Goal: Task Accomplishment & Management: Manage account settings

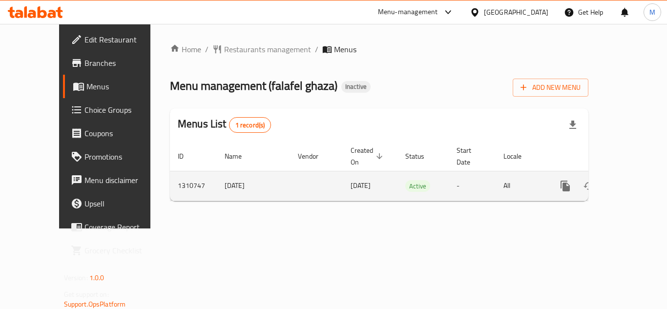
click at [631, 182] on icon "enhanced table" at bounding box center [635, 186] width 9 height 9
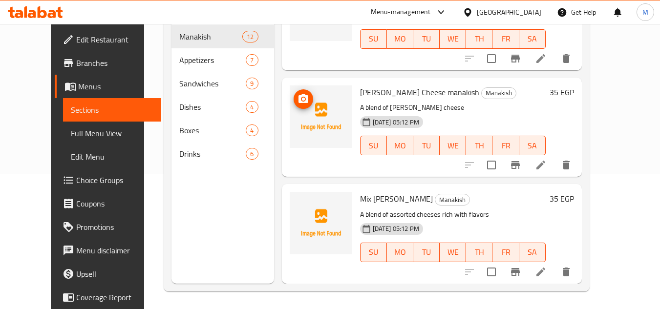
scroll to position [137, 0]
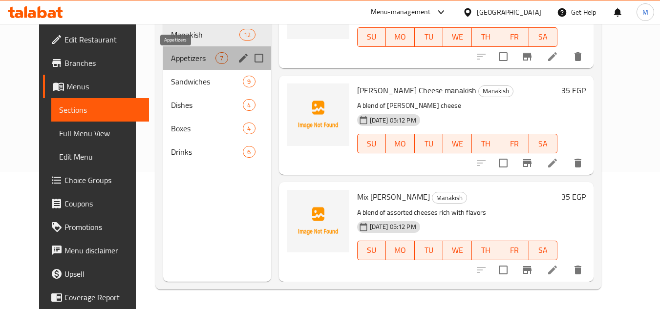
click at [172, 55] on span "Appetizers" at bounding box center [193, 58] width 44 height 12
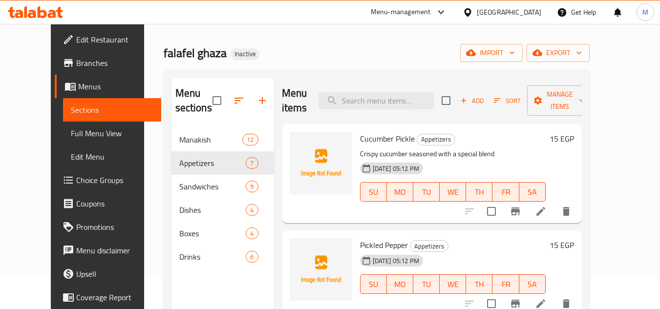
scroll to position [49, 0]
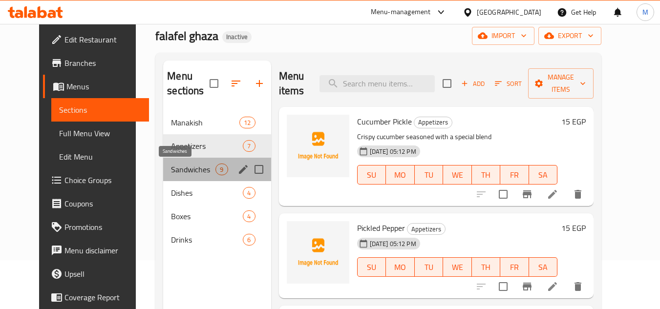
click at [171, 166] on span "Sandwiches" at bounding box center [193, 170] width 44 height 12
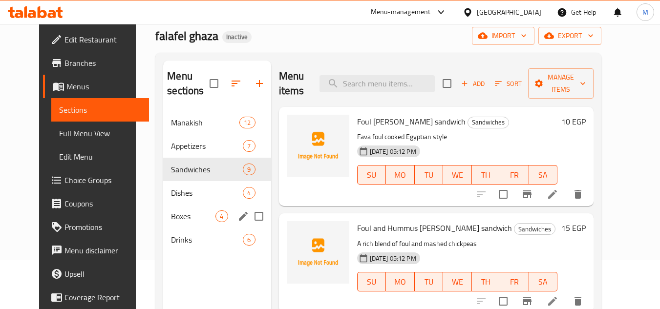
click at [173, 219] on span "Boxes" at bounding box center [193, 216] width 44 height 12
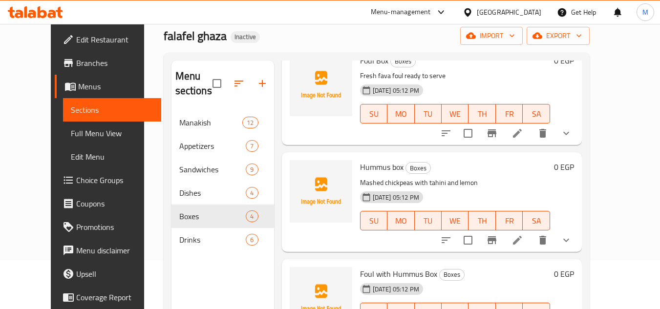
scroll to position [127, 0]
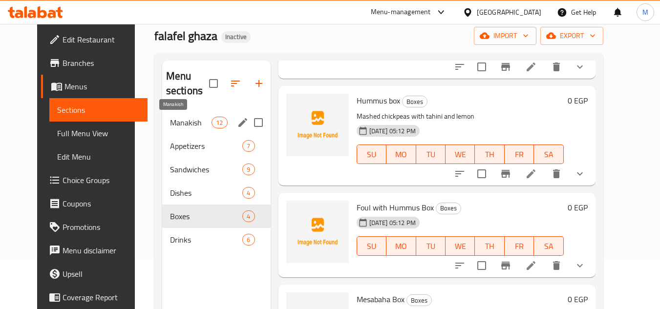
click at [170, 117] on span "Manakish" at bounding box center [190, 123] width 41 height 12
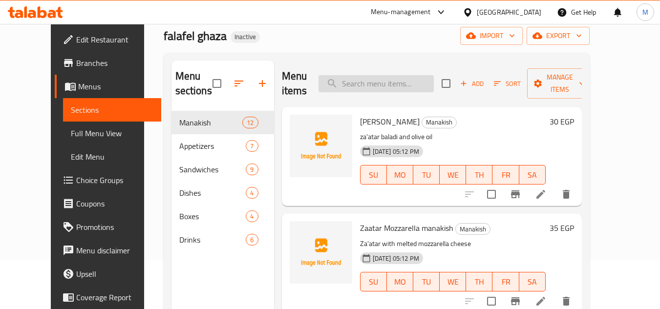
click at [361, 86] on input "search" at bounding box center [375, 83] width 115 height 17
paste input "Falafel Gaza"
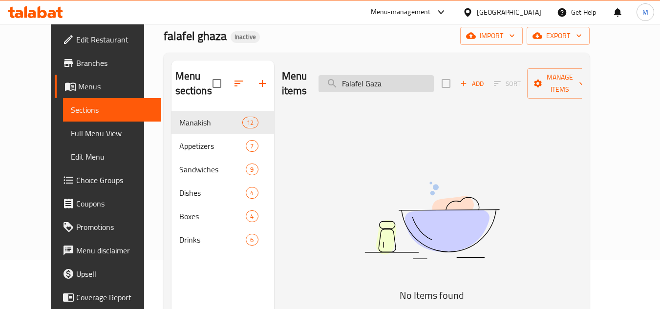
click at [390, 75] on input "Falafel Gaza" at bounding box center [375, 83] width 115 height 17
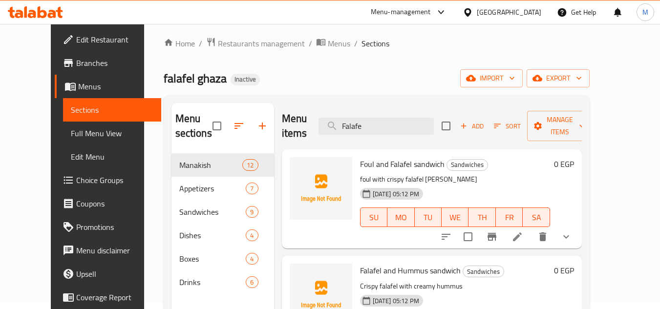
scroll to position [49, 0]
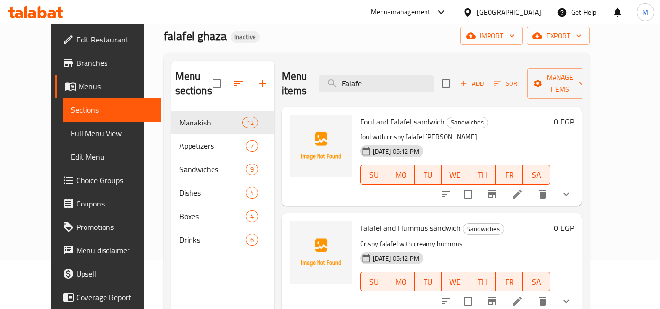
type input "Falafe"
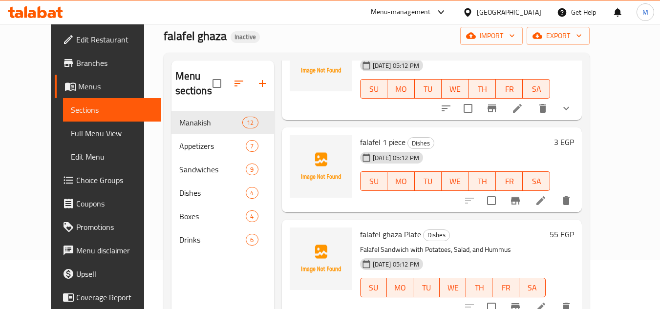
scroll to position [537, 0]
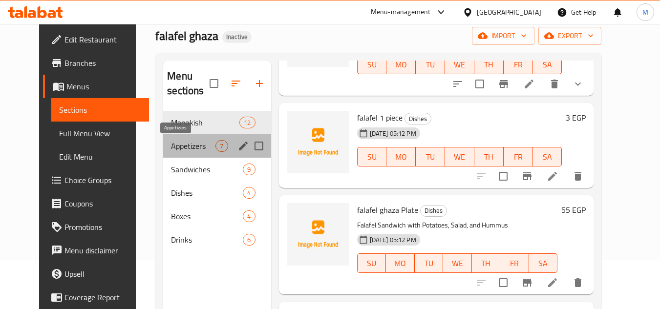
click at [171, 146] on span "Appetizers" at bounding box center [193, 146] width 44 height 12
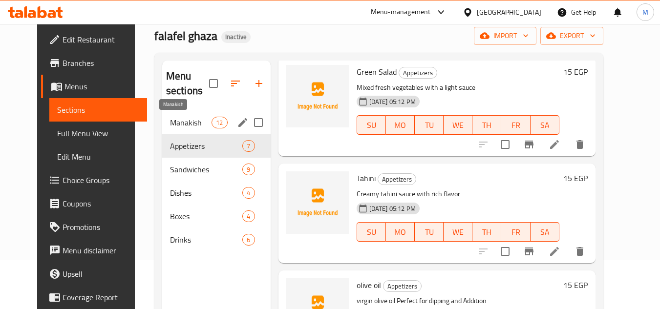
click at [170, 121] on span "Manakish" at bounding box center [190, 123] width 41 height 12
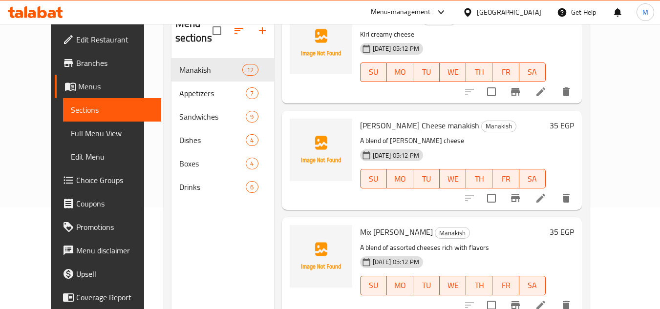
scroll to position [137, 0]
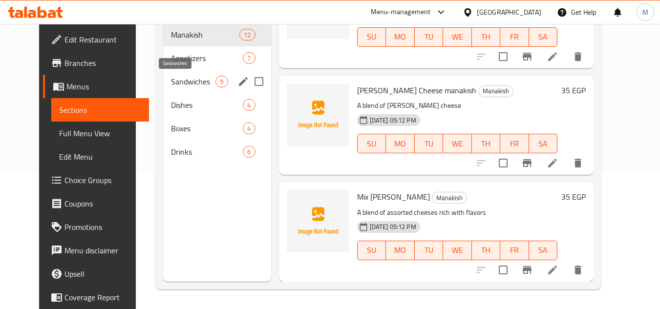
click at [171, 76] on span "Sandwiches" at bounding box center [193, 82] width 44 height 12
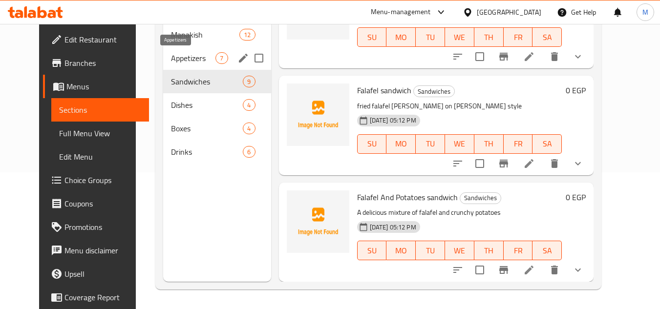
click at [171, 57] on span "Appetizers" at bounding box center [193, 58] width 44 height 12
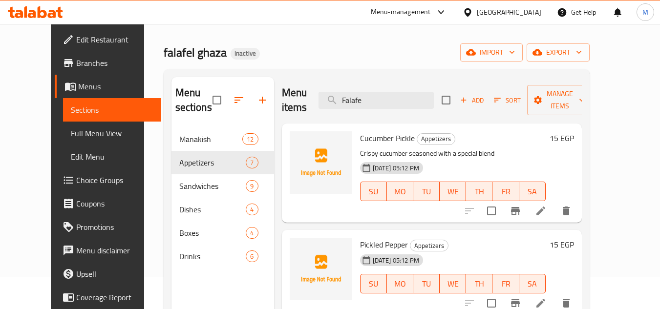
scroll to position [49, 0]
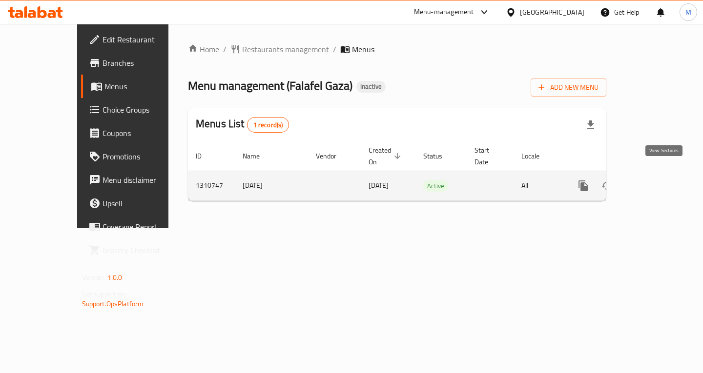
click at [660, 180] on icon "enhanced table" at bounding box center [654, 186] width 12 height 12
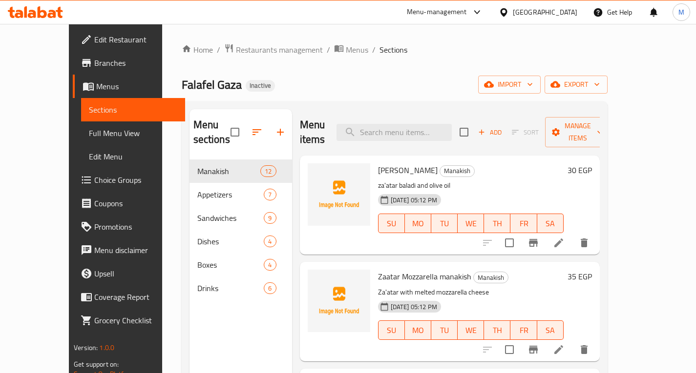
click at [89, 128] on span "Full Menu View" at bounding box center [133, 133] width 88 height 12
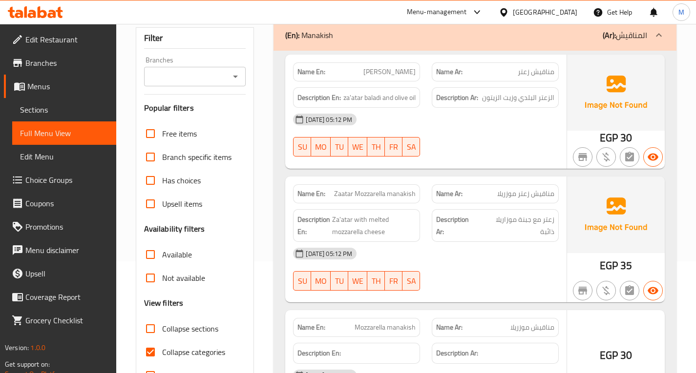
scroll to position [244, 0]
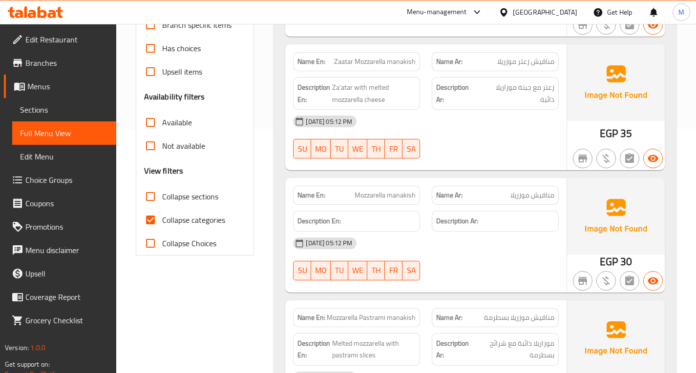
click at [165, 195] on span "Collapse sections" at bounding box center [190, 197] width 56 height 12
click at [162, 195] on input "Collapse sections" at bounding box center [150, 196] width 23 height 23
checkbox input "true"
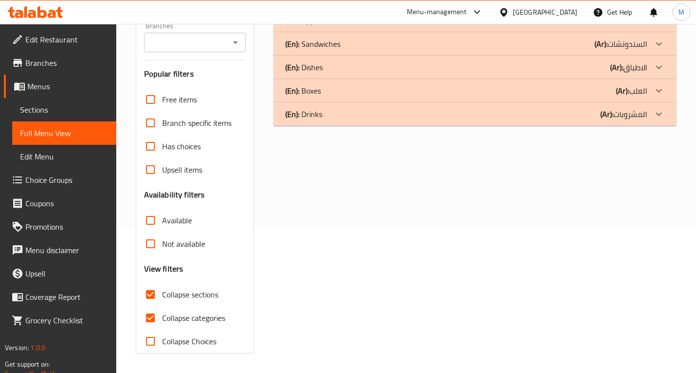
click at [169, 312] on span "Collapse categories" at bounding box center [193, 318] width 63 height 12
click at [162, 307] on input "Collapse categories" at bounding box center [150, 318] width 23 height 23
checkbox input "false"
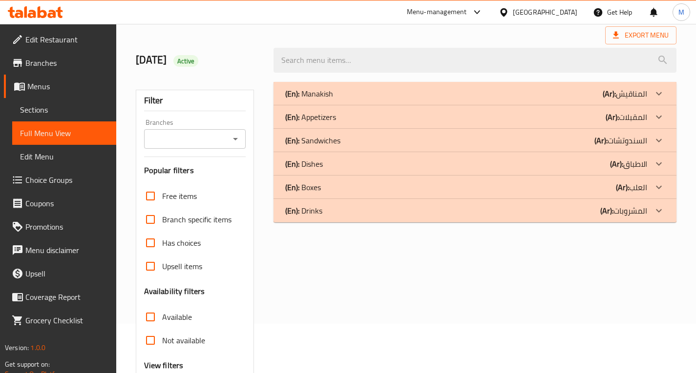
scroll to position [48, 0]
click at [327, 120] on p "(En): Appetizers" at bounding box center [310, 118] width 51 height 12
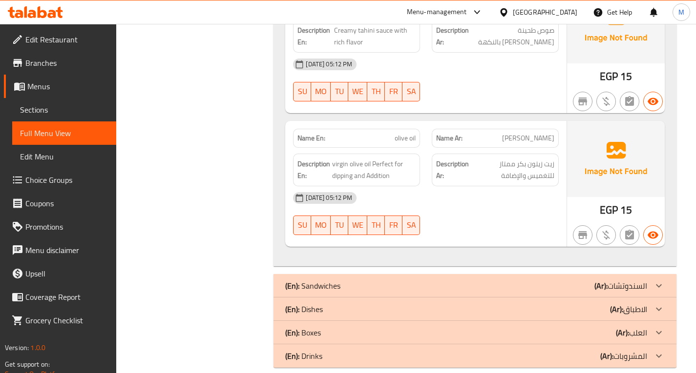
scroll to position [870, 0]
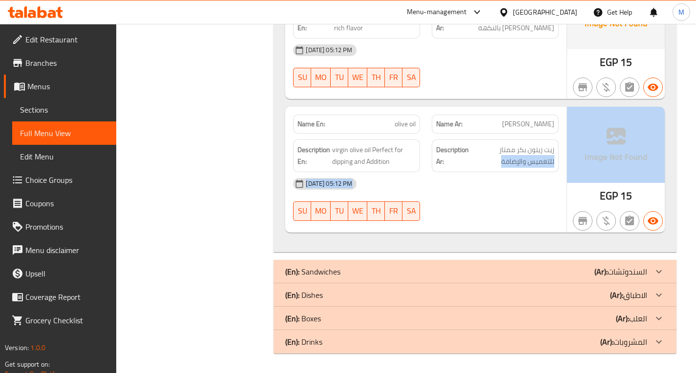
drag, startPoint x: 498, startPoint y: 148, endPoint x: 569, endPoint y: 148, distance: 70.3
click at [569, 148] on div "Name En: olive oil Name Ar: زيت زيتون Description En: virgin olive oil Perfect …" at bounding box center [474, 170] width 379 height 126
click at [540, 157] on span "زيت زيتون بكر ممتاز للتغميس والإضافة" at bounding box center [512, 156] width 83 height 24
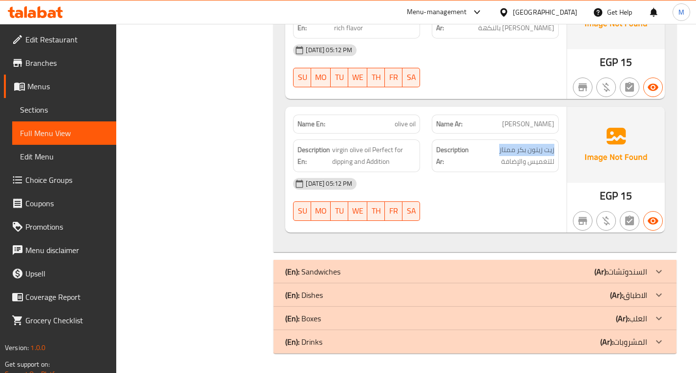
drag, startPoint x: 498, startPoint y: 151, endPoint x: 560, endPoint y: 151, distance: 62.5
click at [560, 151] on div "Description Ar: زيت زيتون بكر ممتاز للتغميس والإضافة" at bounding box center [495, 156] width 139 height 44
copy span "زيت زيتون بكر ممتاز"
click at [53, 116] on link "Sections" at bounding box center [64, 109] width 104 height 23
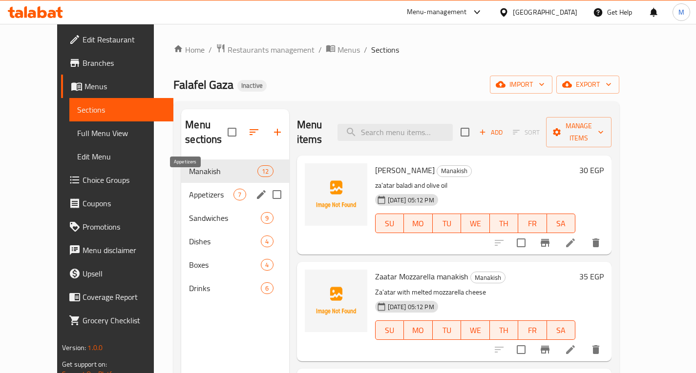
click at [189, 189] on span "Appetizers" at bounding box center [211, 195] width 44 height 12
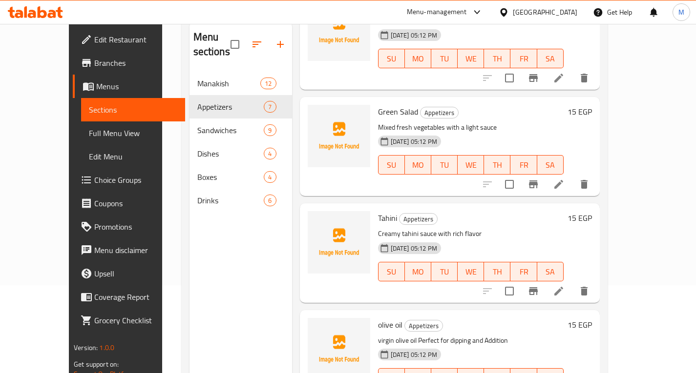
scroll to position [137, 0]
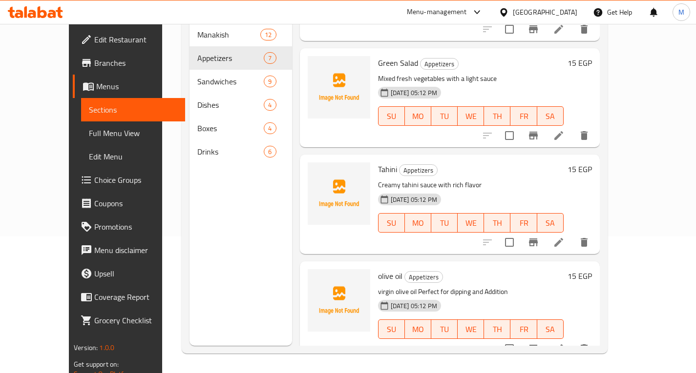
click at [564, 343] on icon at bounding box center [559, 349] width 12 height 12
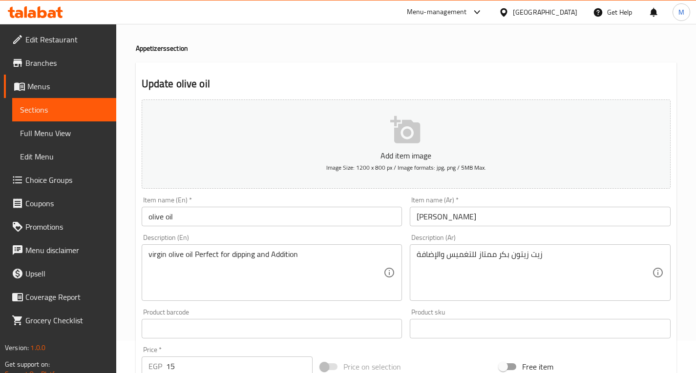
scroll to position [49, 0]
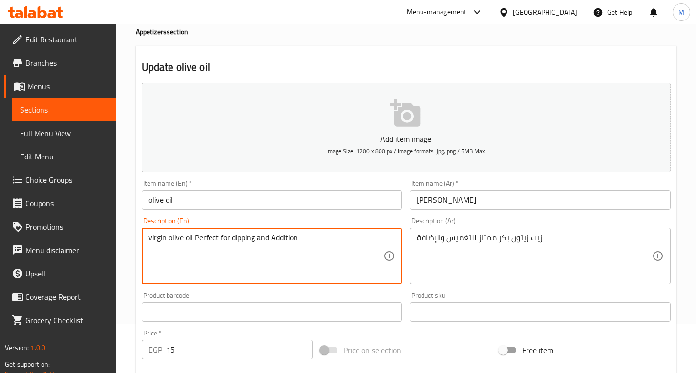
click at [151, 238] on textarea "virgin olive oil Perfect for dipping and Addition" at bounding box center [265, 256] width 235 height 46
paste textarea "extra"
click at [227, 239] on textarea "extra virgin olive oil Perfect for dipping and Addition" at bounding box center [265, 256] width 235 height 46
type textarea "extra virgin olive oil for dipping and Addition"
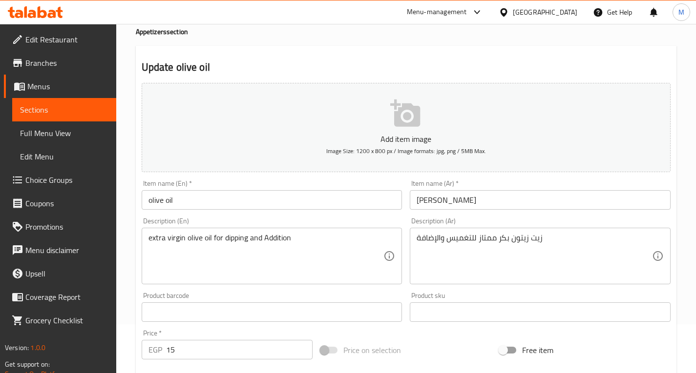
click at [225, 293] on div "Product barcode Product barcode" at bounding box center [272, 307] width 261 height 30
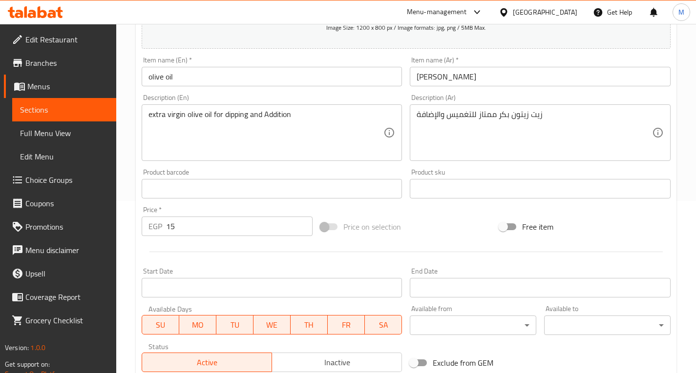
scroll to position [316, 0]
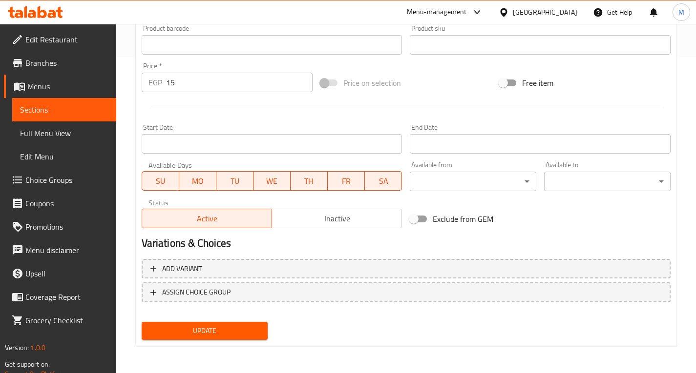
click at [227, 330] on span "Update" at bounding box center [204, 331] width 111 height 12
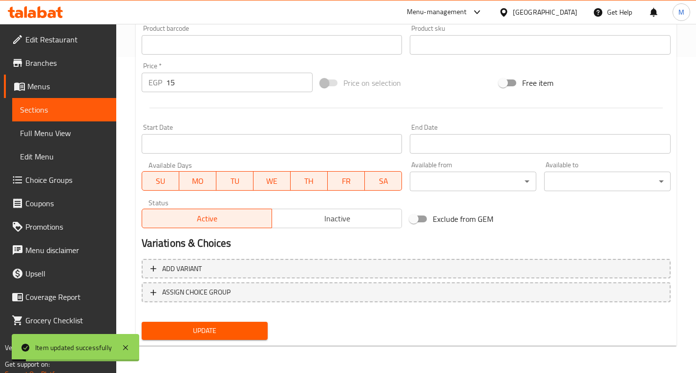
click at [52, 138] on span "Full Menu View" at bounding box center [64, 133] width 88 height 12
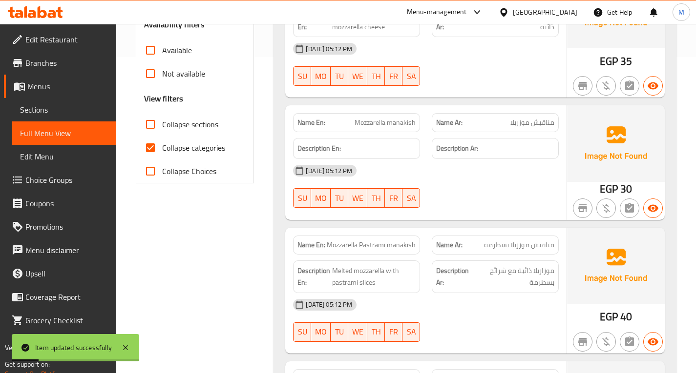
click at [196, 125] on span "Collapse sections" at bounding box center [190, 125] width 56 height 12
click at [162, 125] on input "Collapse sections" at bounding box center [150, 124] width 23 height 23
checkbox input "true"
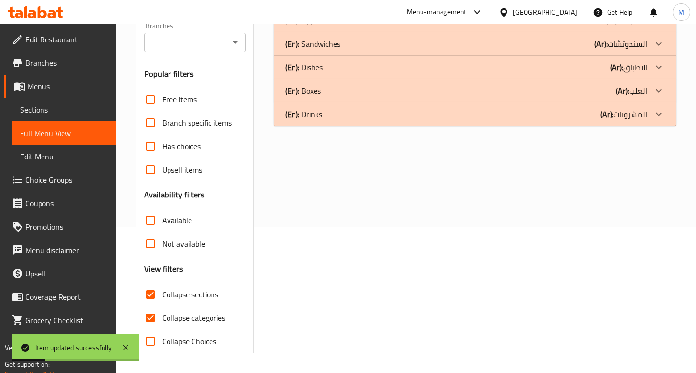
click at [190, 307] on label "Collapse categories" at bounding box center [182, 318] width 86 height 23
click at [162, 307] on input "Collapse categories" at bounding box center [150, 318] width 23 height 23
checkbox input "false"
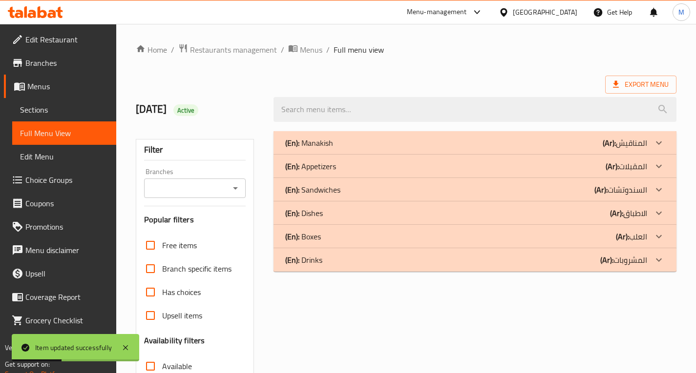
click at [328, 131] on div "(En): Manakish (Ar): المناقيش" at bounding box center [474, 142] width 403 height 23
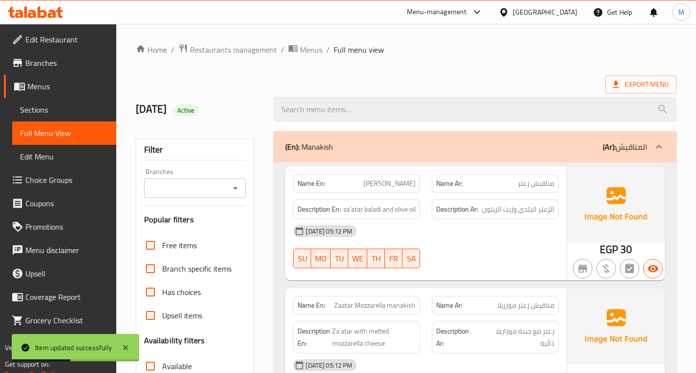
click at [322, 142] on p "(En): Manakish" at bounding box center [309, 147] width 48 height 12
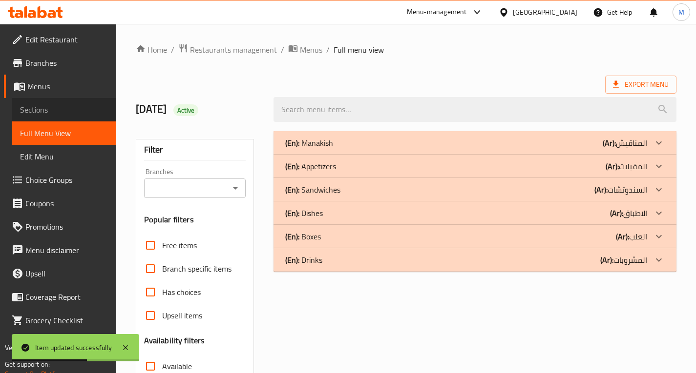
click at [32, 112] on span "Sections" at bounding box center [64, 110] width 88 height 12
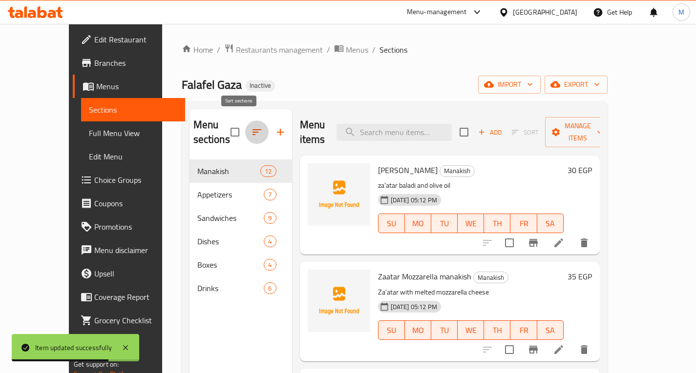
click at [251, 126] on icon "button" at bounding box center [257, 132] width 12 height 12
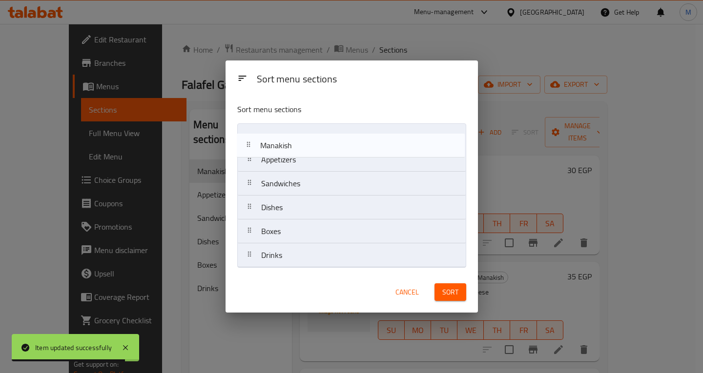
drag, startPoint x: 269, startPoint y: 136, endPoint x: 267, endPoint y: 157, distance: 21.1
click at [267, 157] on nav "Manakish Appetizers Sandwiches Dishes Boxes Drinks" at bounding box center [351, 196] width 229 height 144
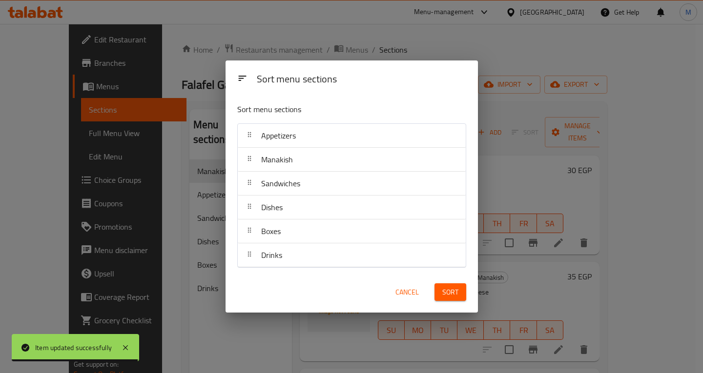
click at [456, 291] on span "Sort" at bounding box center [450, 293] width 16 height 12
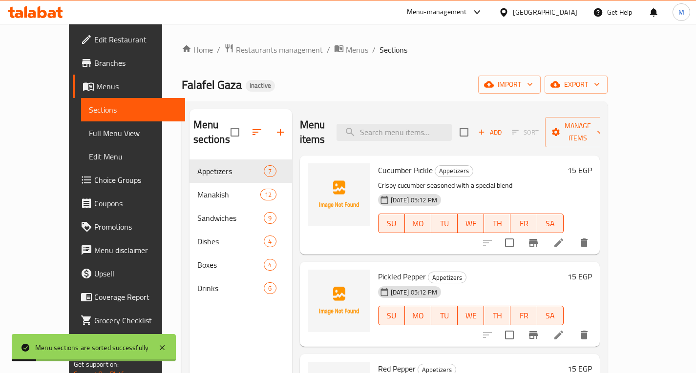
click at [89, 134] on span "Full Menu View" at bounding box center [133, 133] width 88 height 12
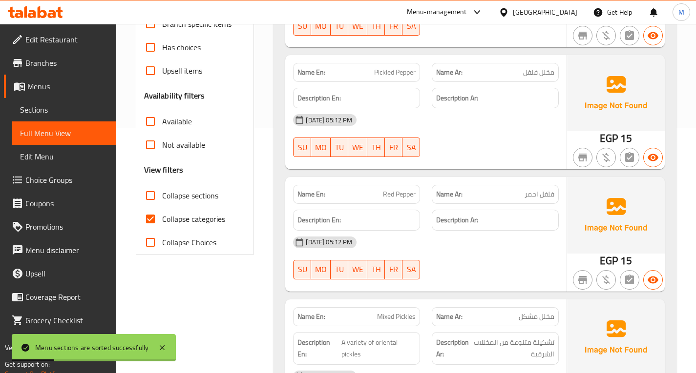
scroll to position [293, 0]
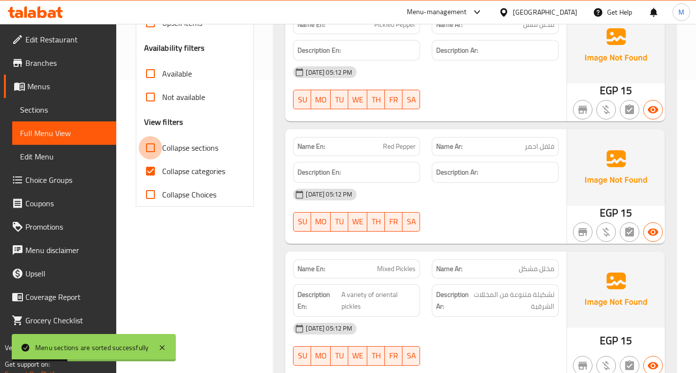
click at [150, 147] on input "Collapse sections" at bounding box center [150, 147] width 23 height 23
checkbox input "true"
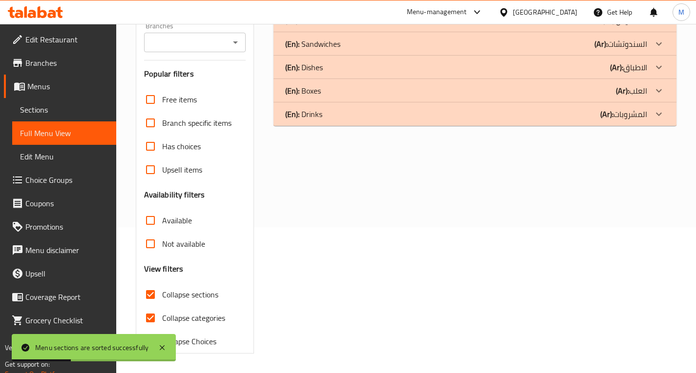
click at [146, 307] on input "Collapse categories" at bounding box center [150, 318] width 23 height 23
checkbox input "false"
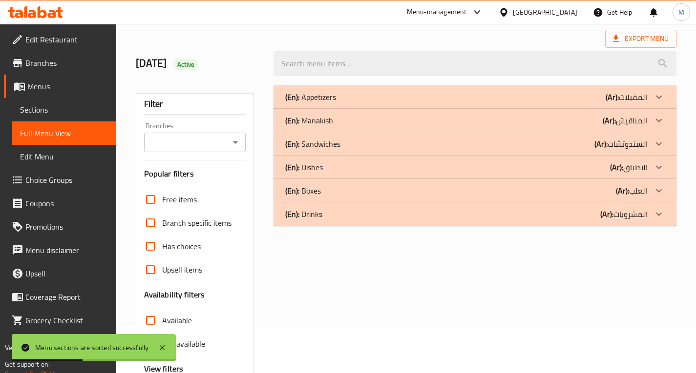
scroll to position [0, 0]
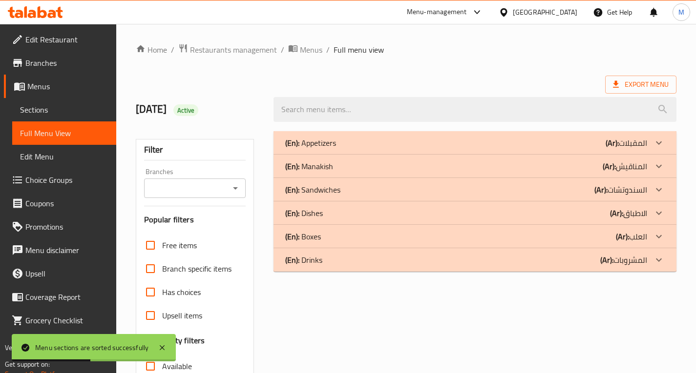
click at [327, 140] on p "(En): Appetizers" at bounding box center [310, 143] width 51 height 12
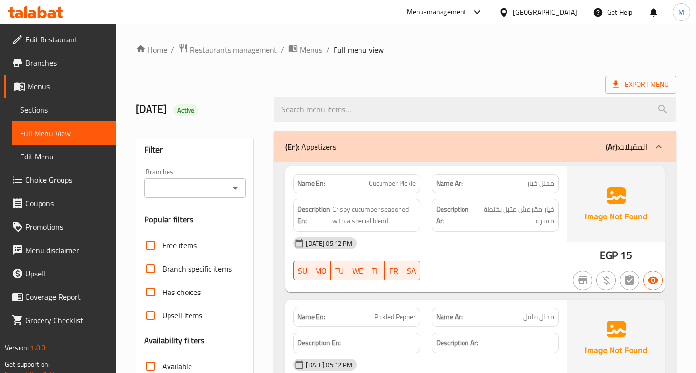
click at [62, 118] on link "Sections" at bounding box center [64, 109] width 104 height 23
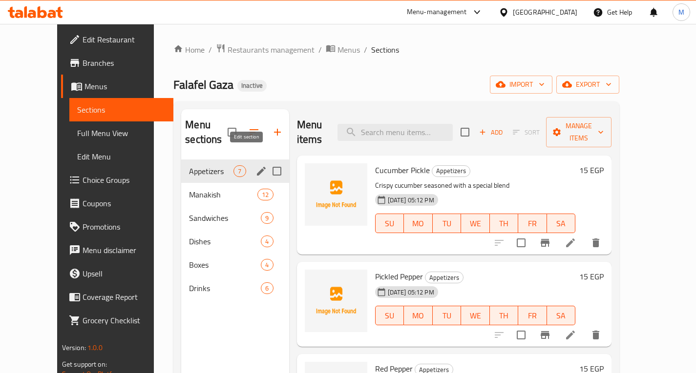
click at [255, 165] on icon "edit" at bounding box center [261, 171] width 12 height 12
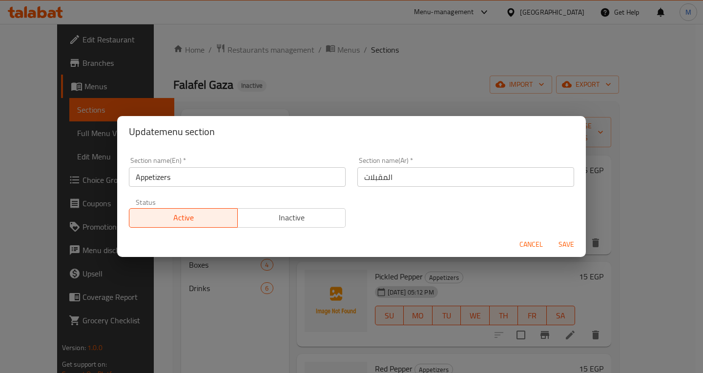
click at [147, 185] on input "Appetizers" at bounding box center [237, 177] width 217 height 20
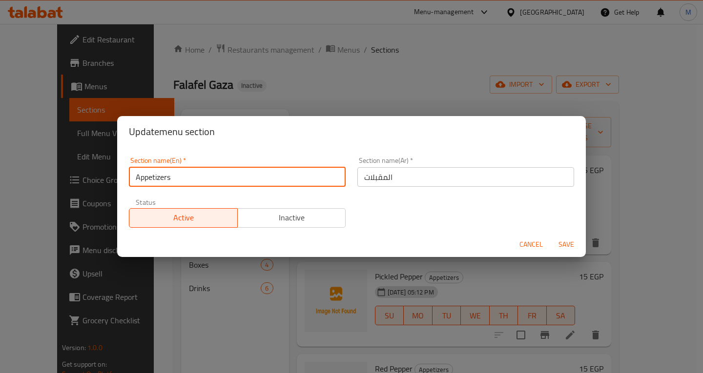
click at [147, 185] on input "Appetizers" at bounding box center [237, 177] width 217 height 20
click at [536, 243] on span "Cancel" at bounding box center [530, 245] width 23 height 12
